Goal: Information Seeking & Learning: Learn about a topic

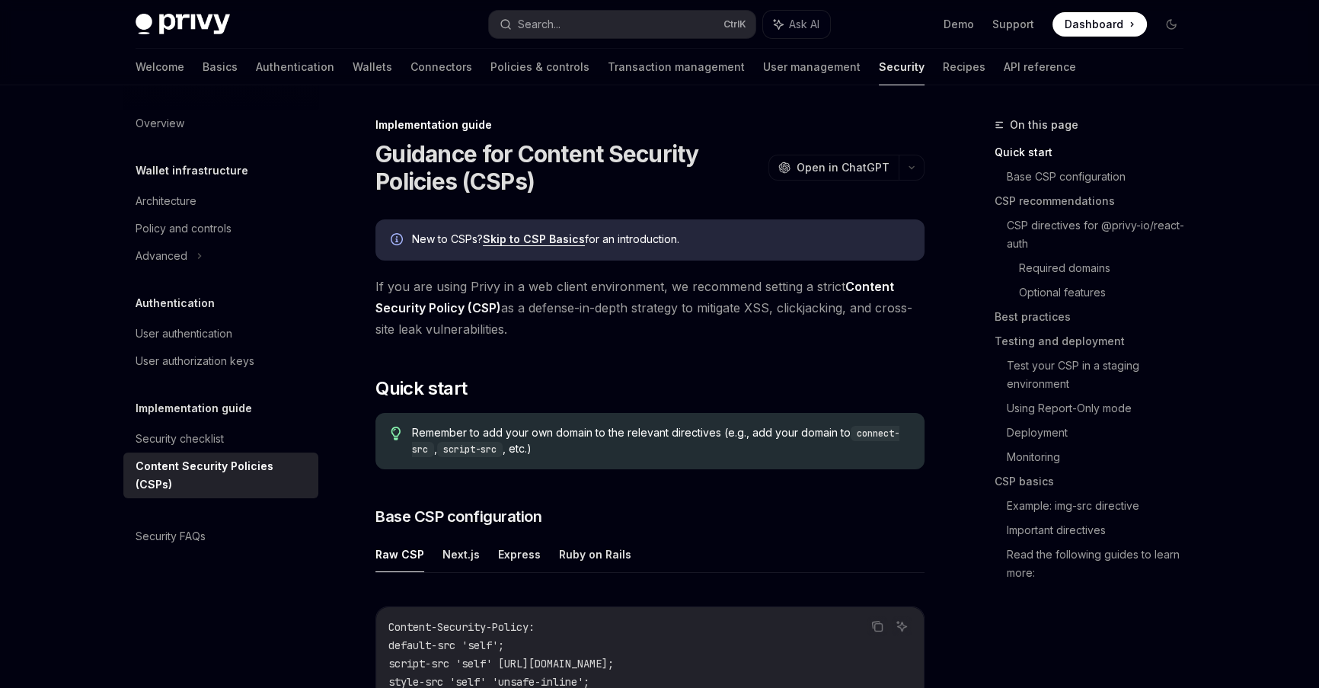
click at [459, 302] on link "Content Security Policy (CSP)" at bounding box center [635, 297] width 519 height 37
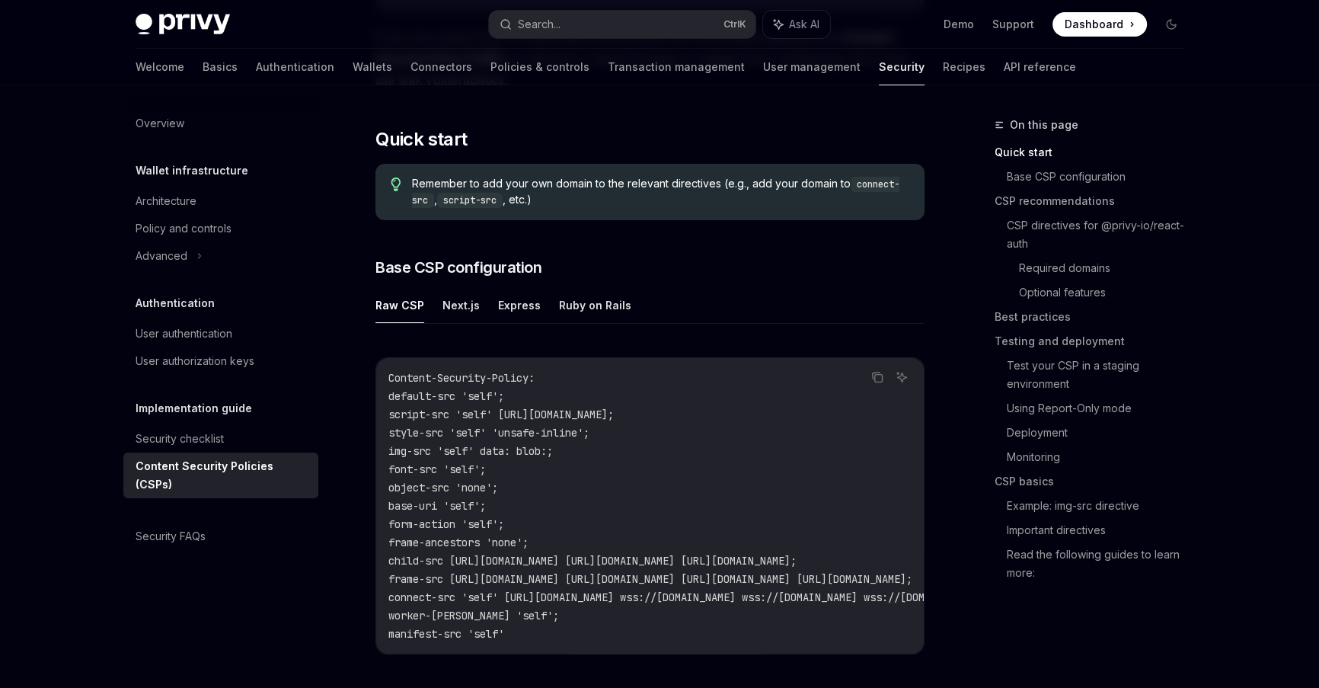
scroll to position [332, 0]
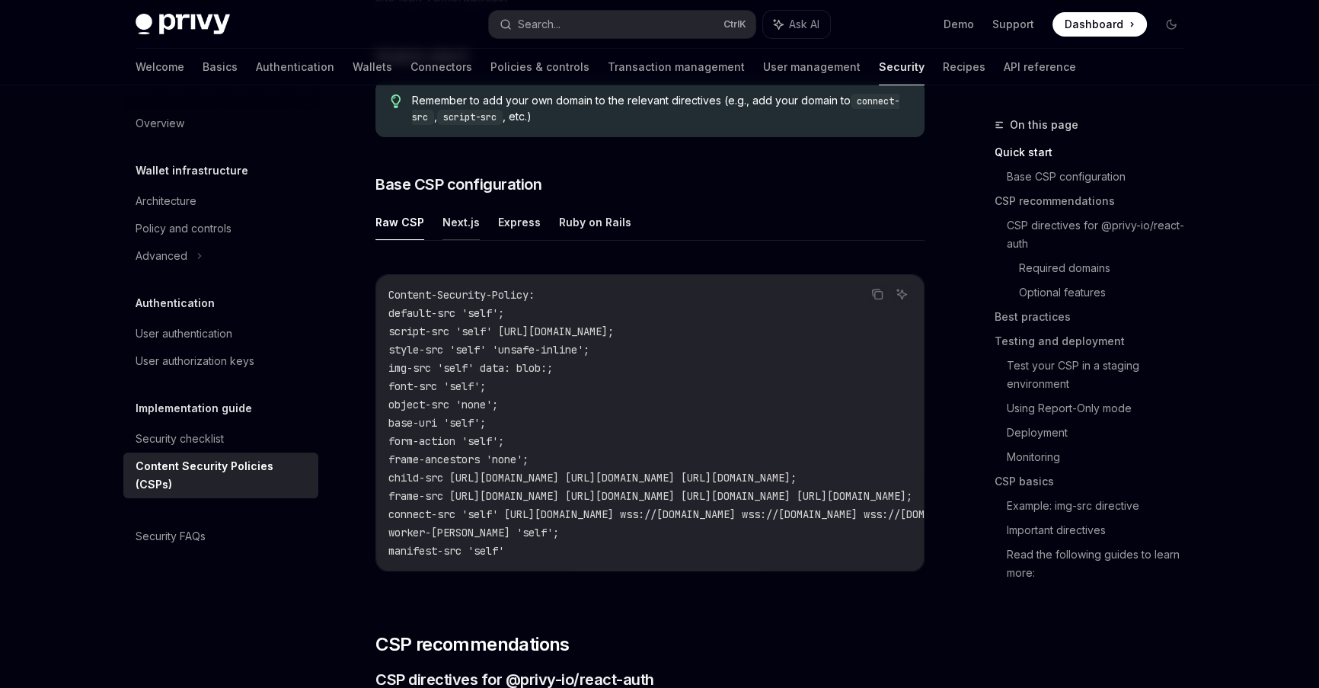
click at [459, 218] on button "Next.js" at bounding box center [461, 222] width 37 height 36
type textarea "*"
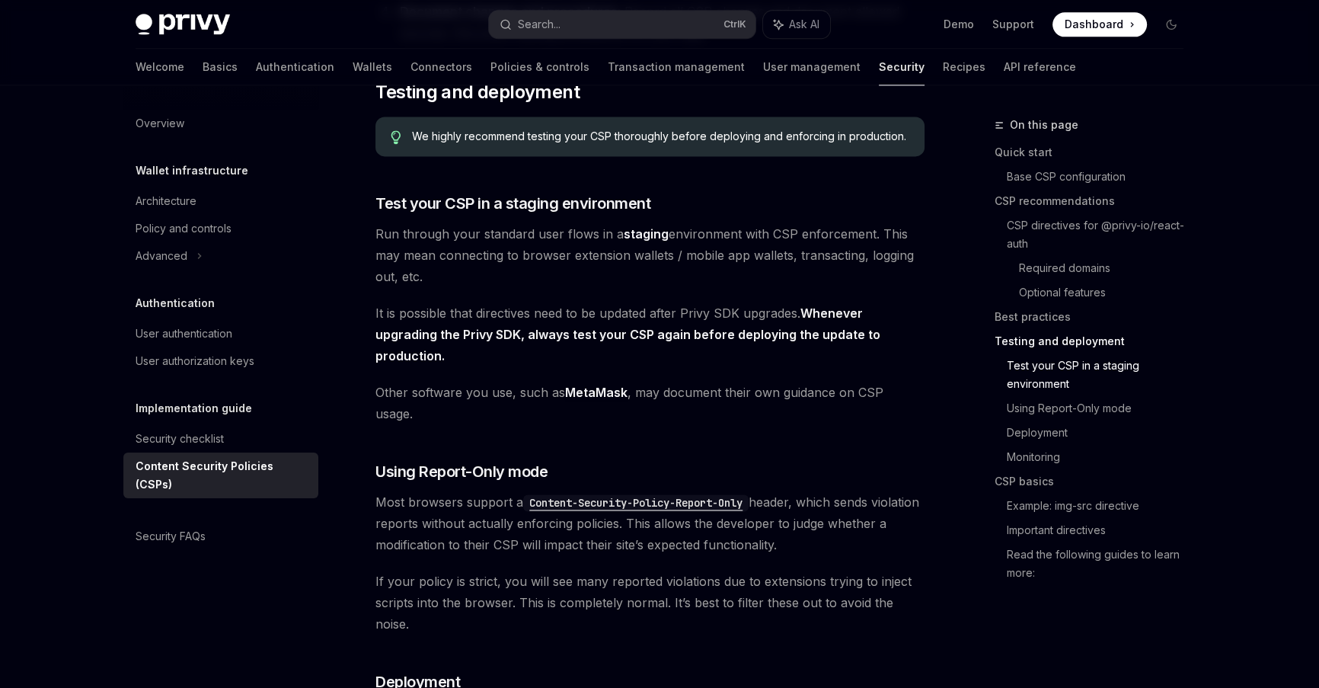
scroll to position [2608, 0]
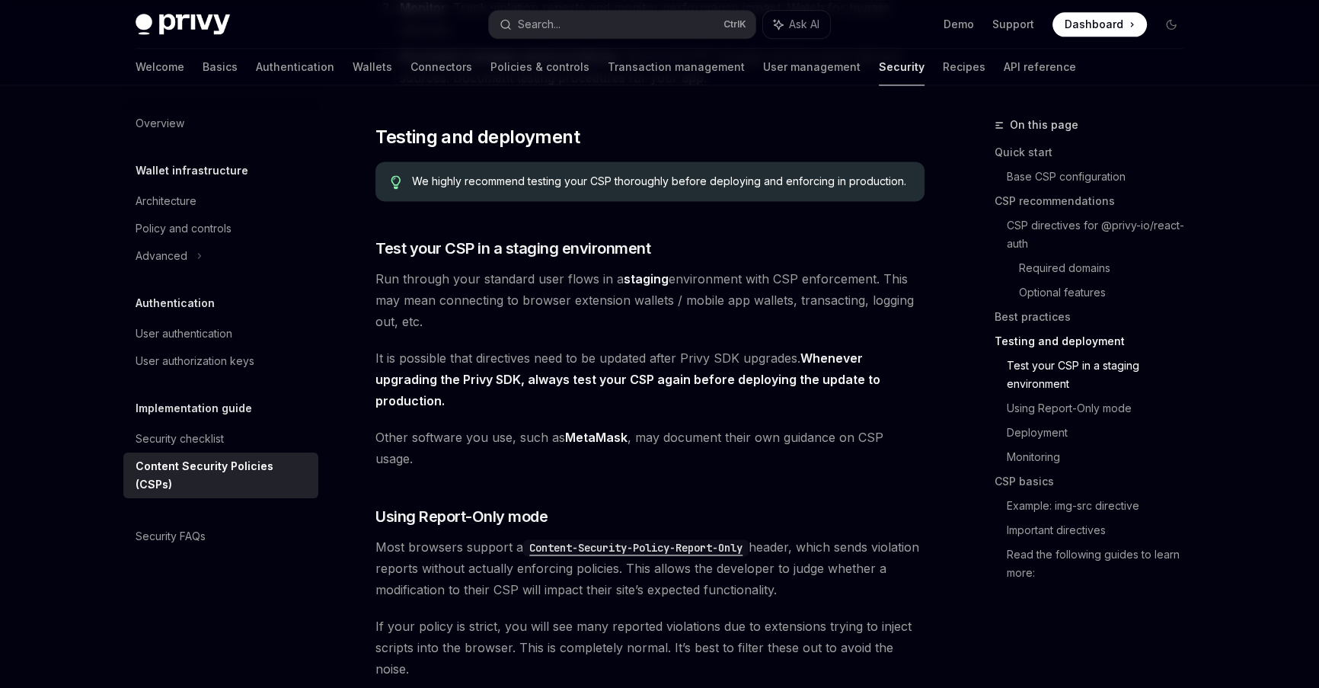
click at [639, 309] on span "Run through your standard user flows in a staging environment with CSP enforcem…" at bounding box center [650, 300] width 549 height 64
click at [670, 306] on span "Run through your standard user flows in a staging environment with CSP enforcem…" at bounding box center [650, 300] width 549 height 64
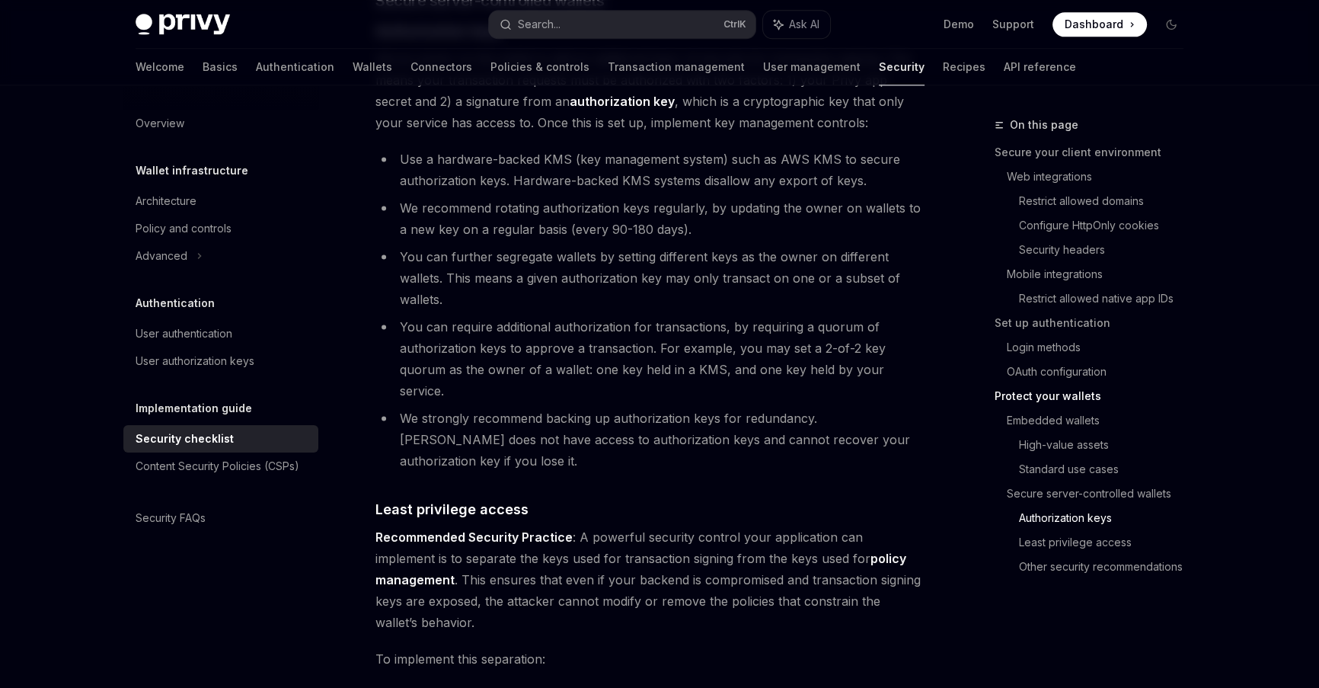
scroll to position [2576, 0]
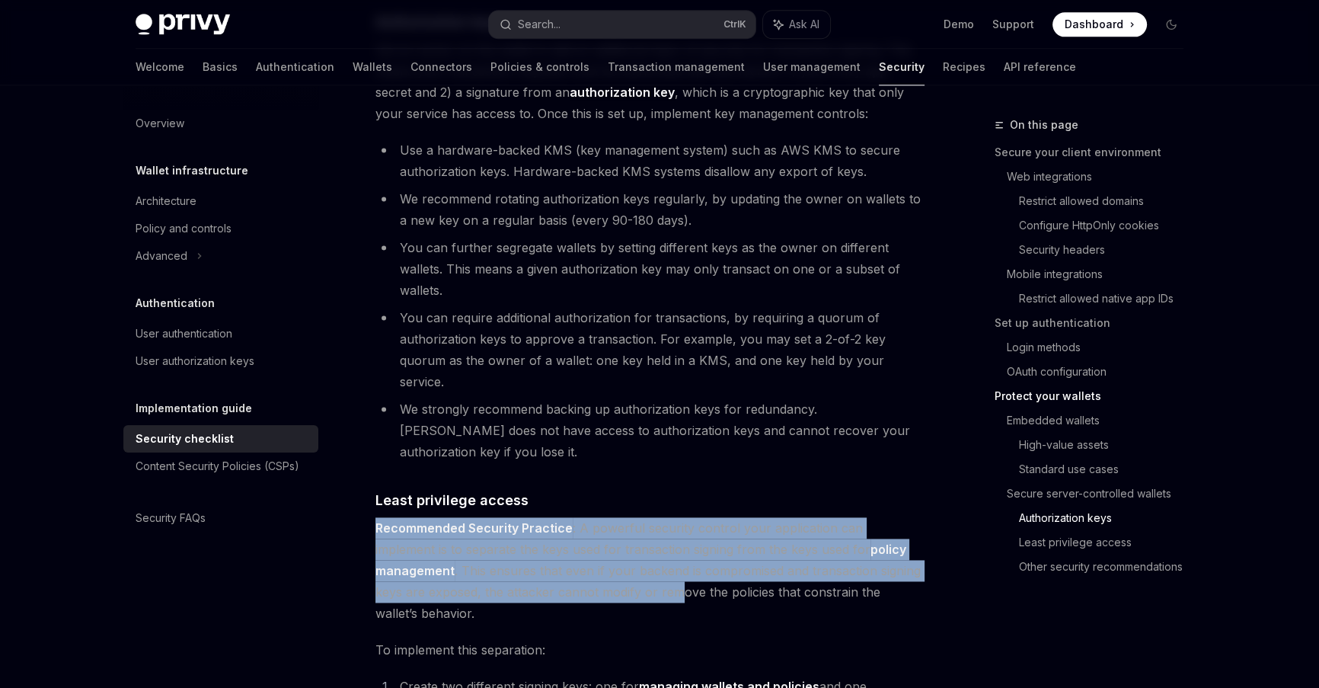
drag, startPoint x: 648, startPoint y: 439, endPoint x: 625, endPoint y: 534, distance: 97.9
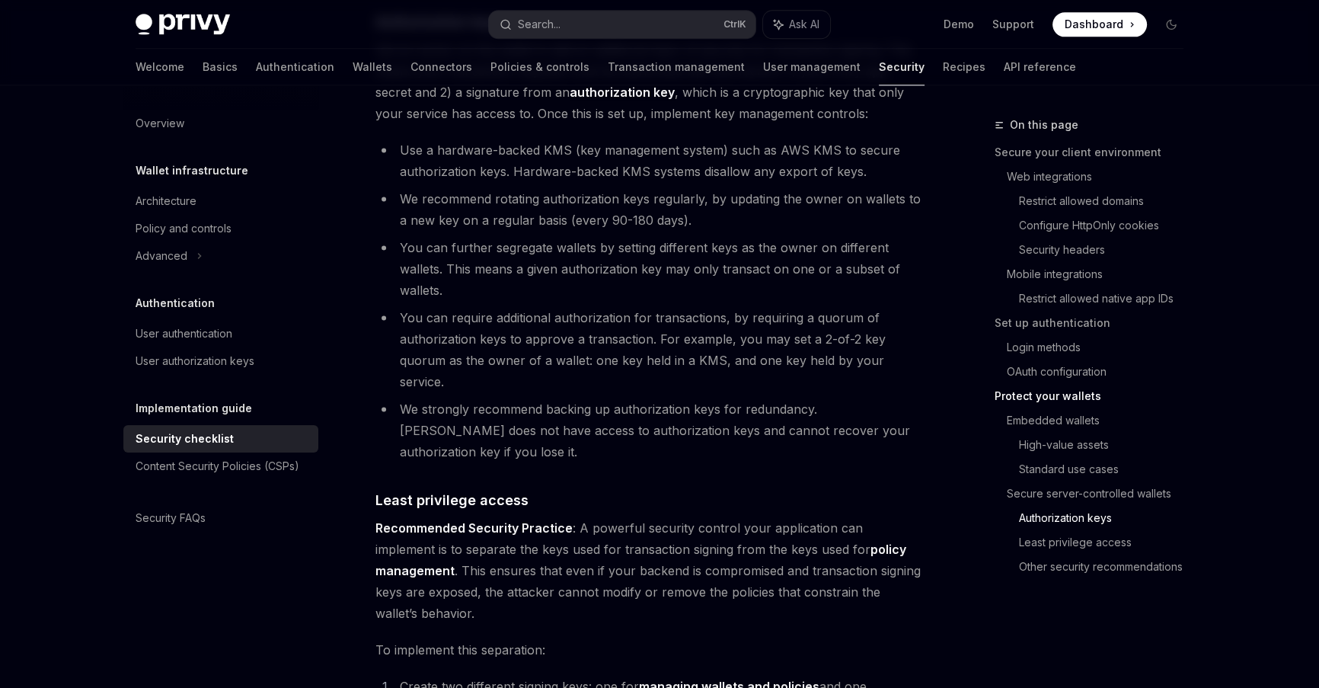
click at [605, 639] on span "To implement this separation:" at bounding box center [650, 649] width 549 height 21
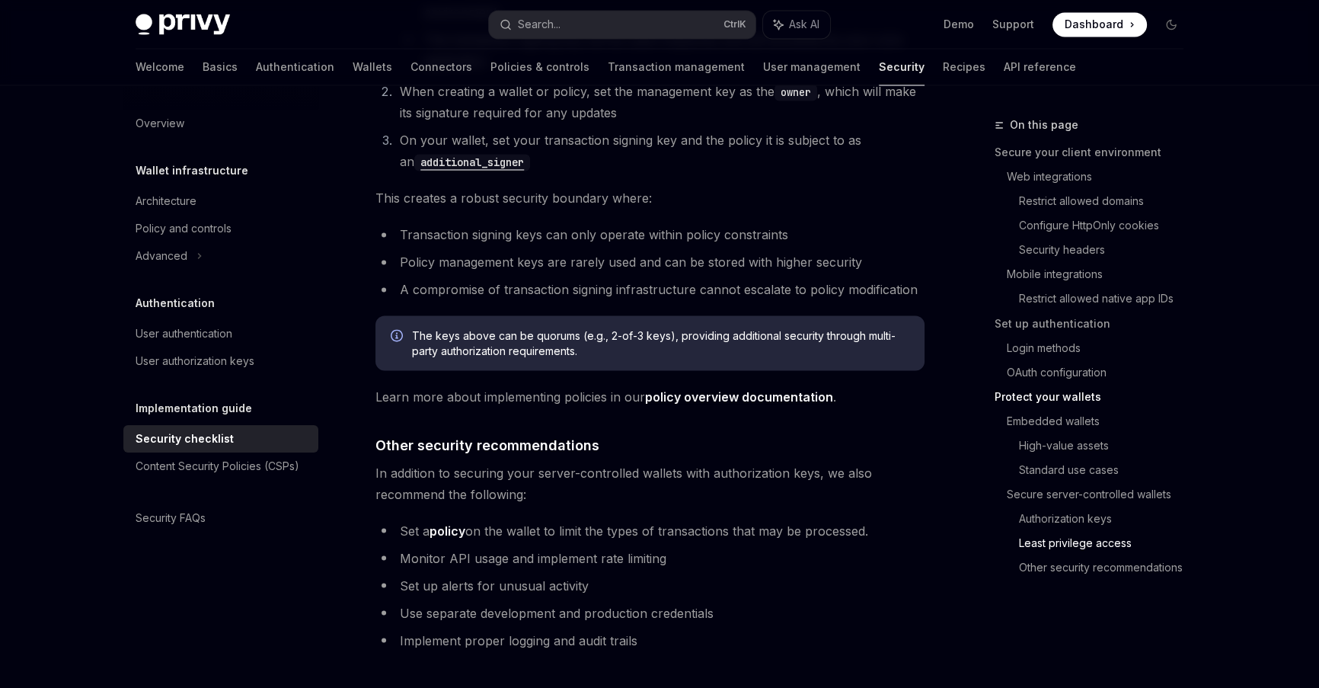
scroll to position [3324, 0]
click at [782, 388] on link "policy overview documentation" at bounding box center [739, 396] width 188 height 16
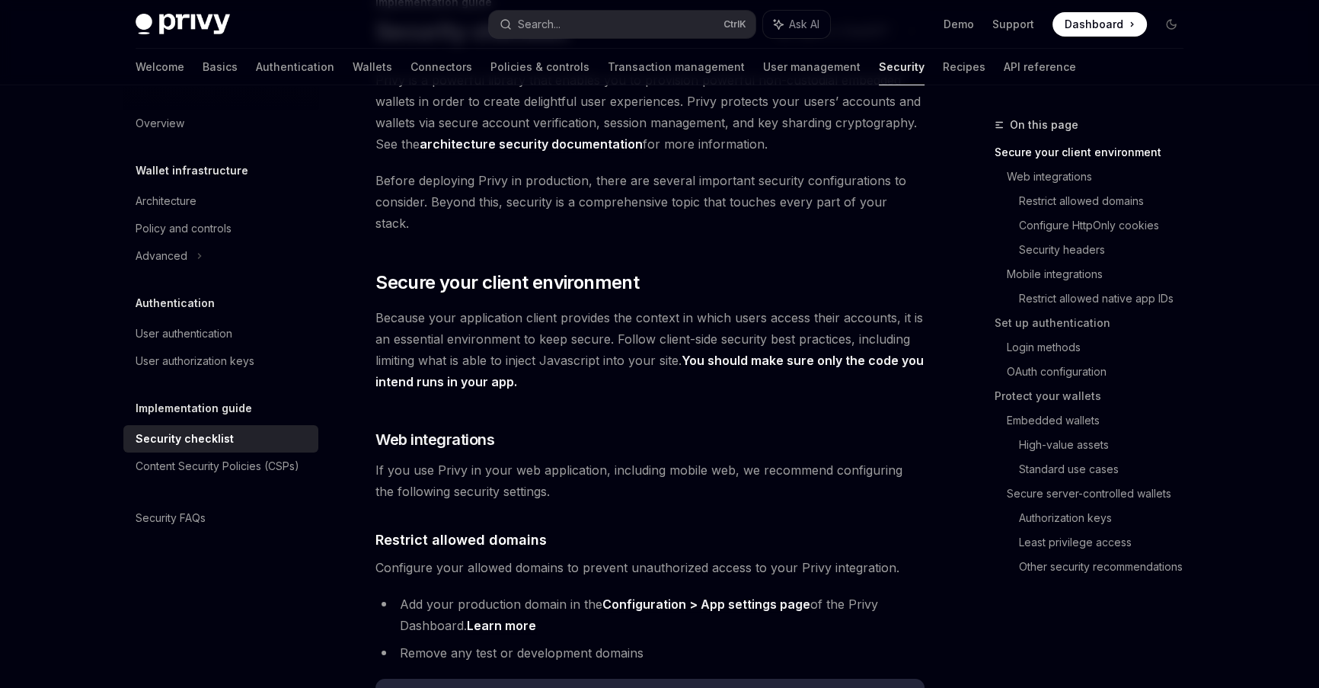
scroll to position [166, 0]
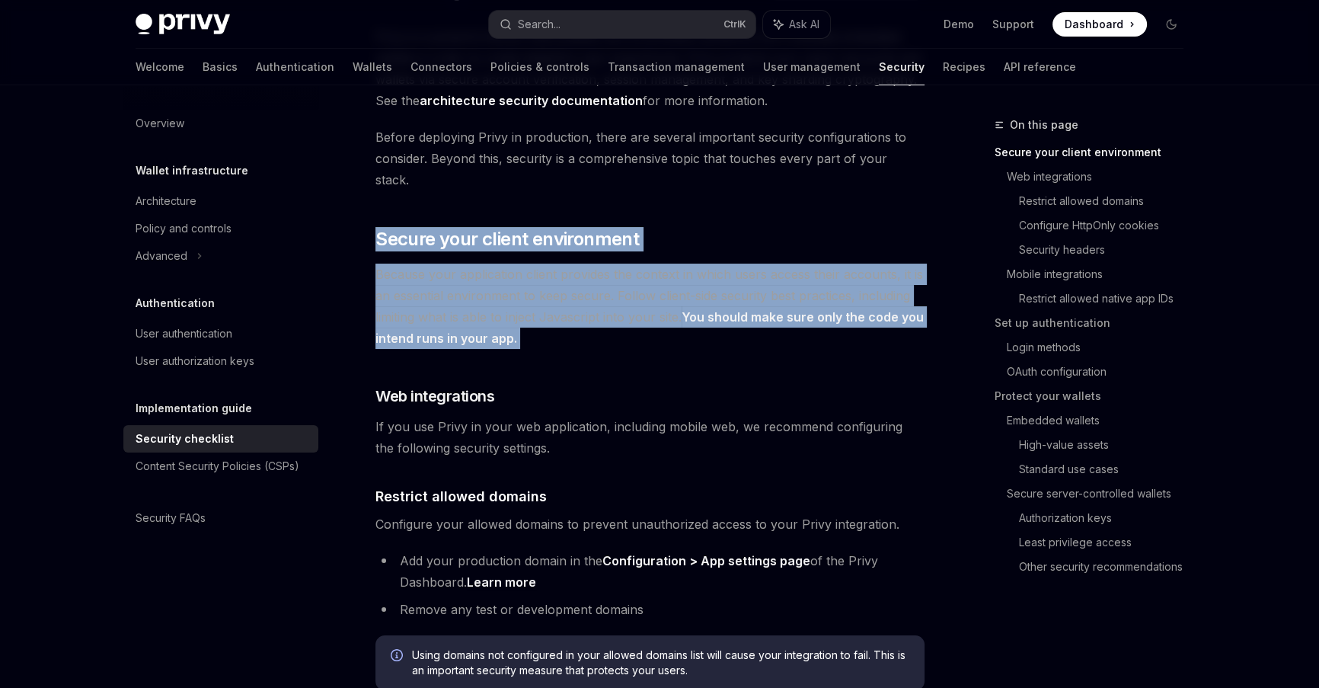
drag, startPoint x: 574, startPoint y: 195, endPoint x: 570, endPoint y: 328, distance: 133.4
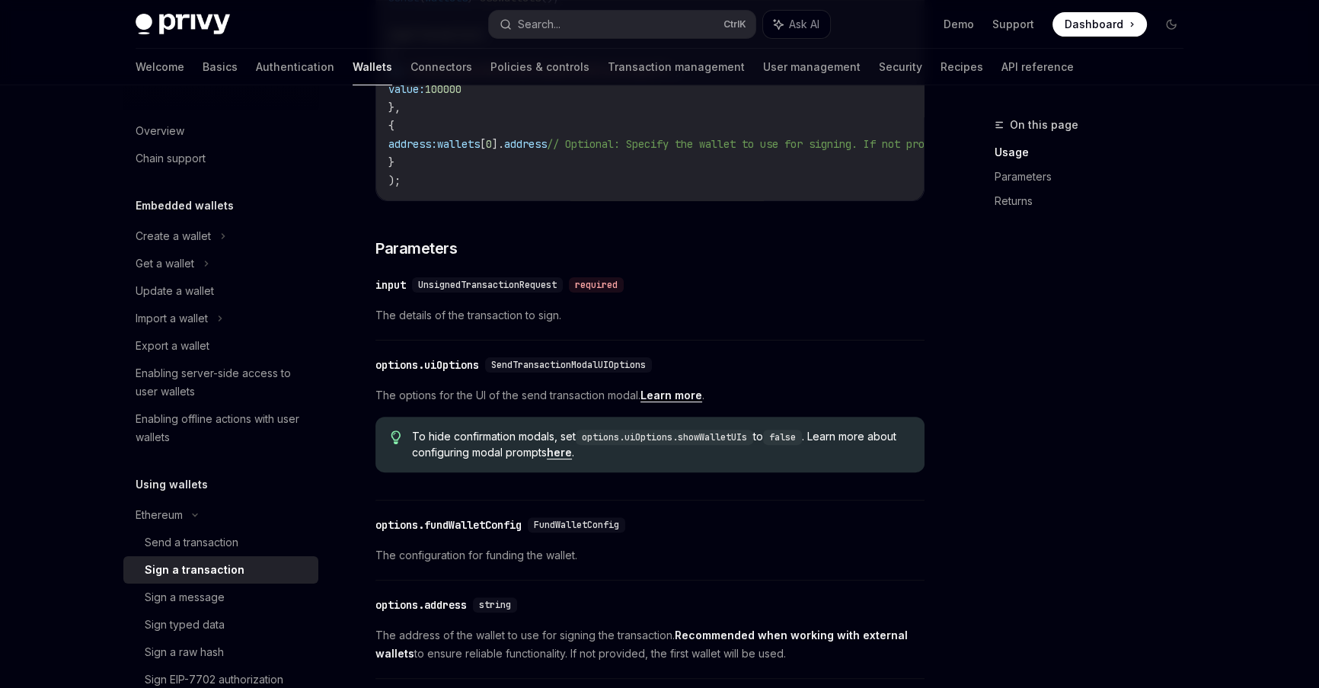
scroll to position [498, 0]
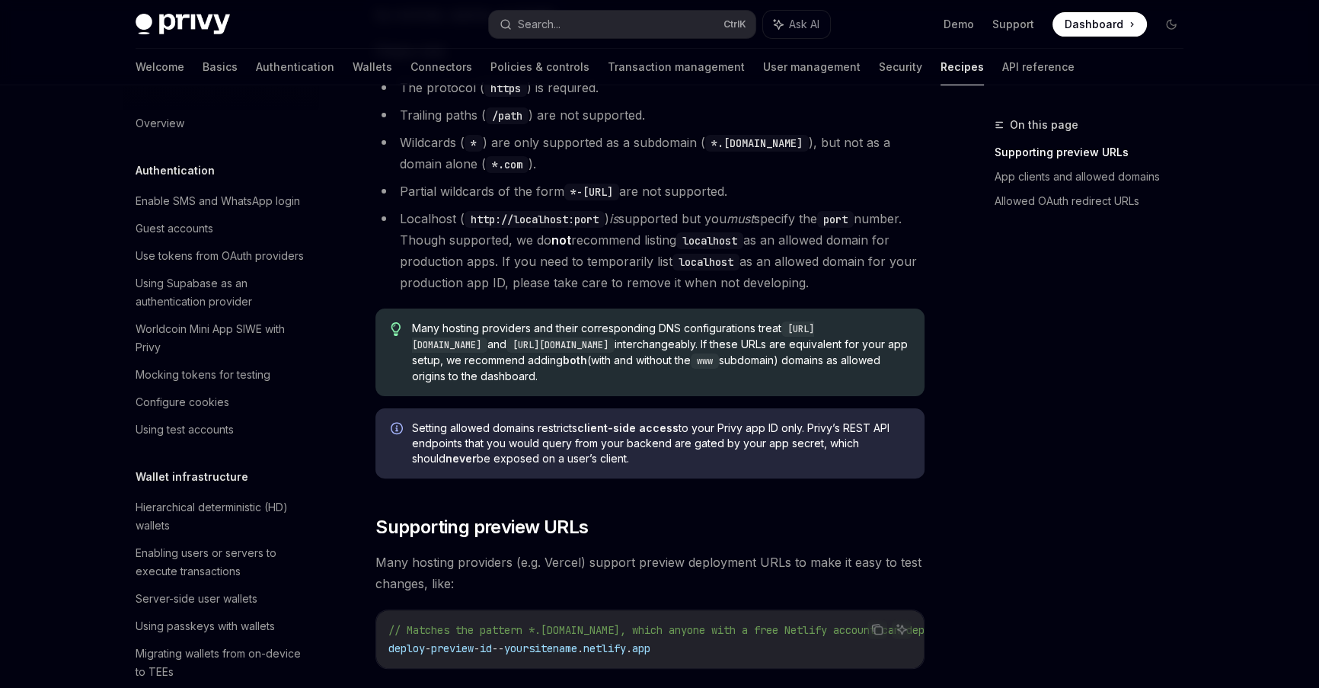
scroll to position [498, 0]
